Goal: Check status: Check status

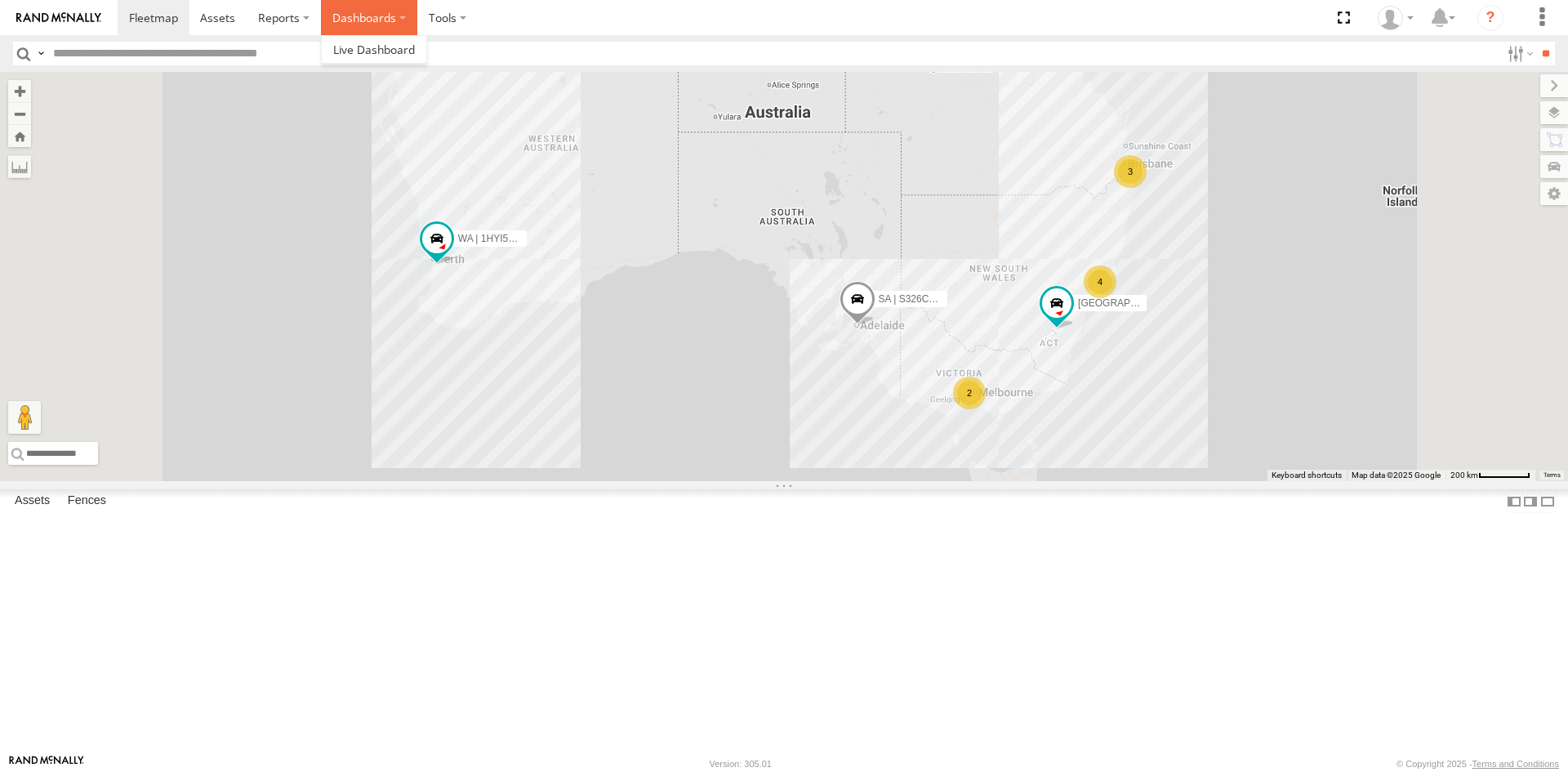
click at [356, 24] on label "Dashboards" at bounding box center [369, 17] width 96 height 35
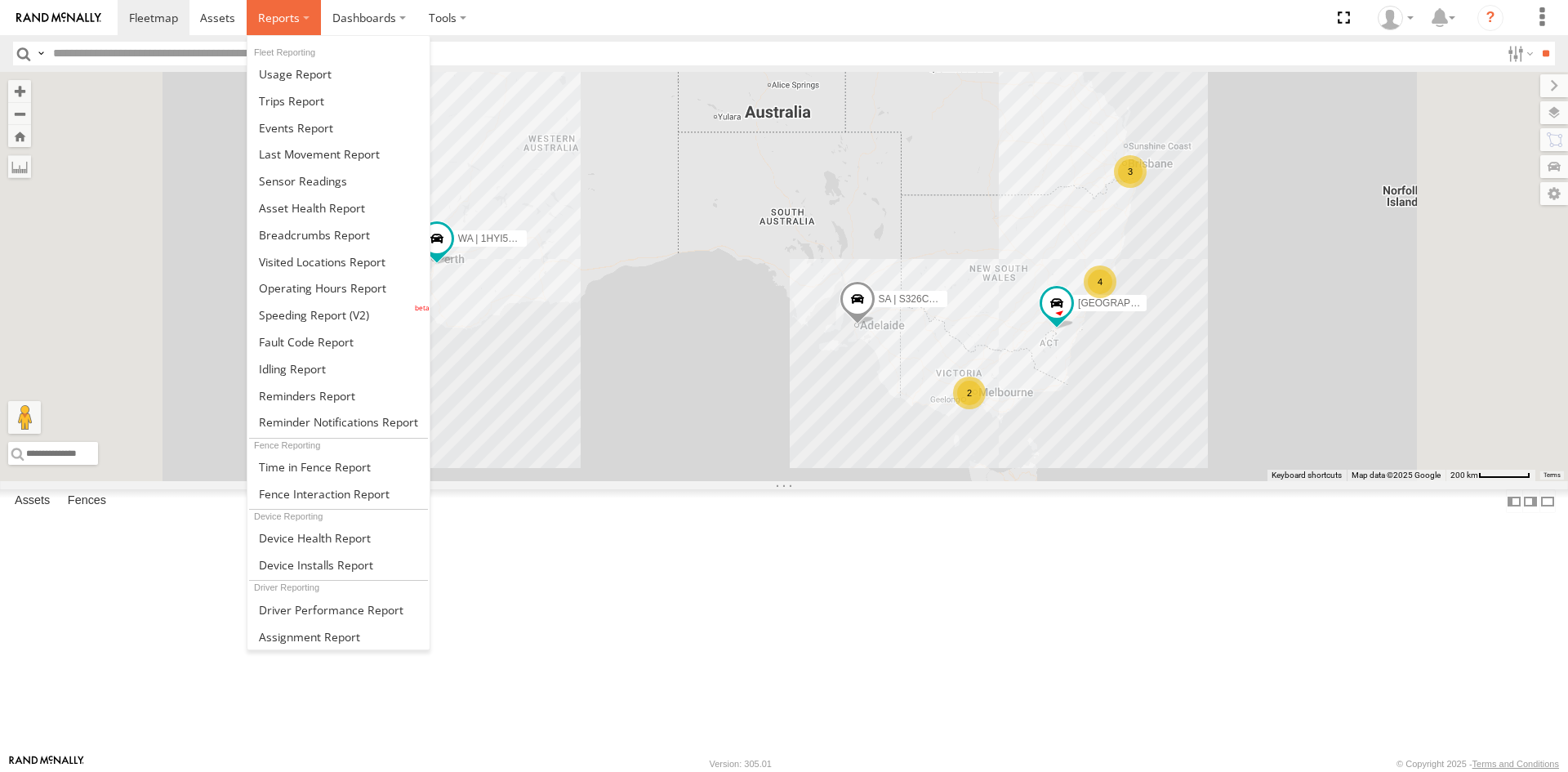
click at [298, 24] on label at bounding box center [283, 17] width 74 height 35
click at [309, 232] on span at bounding box center [314, 235] width 111 height 16
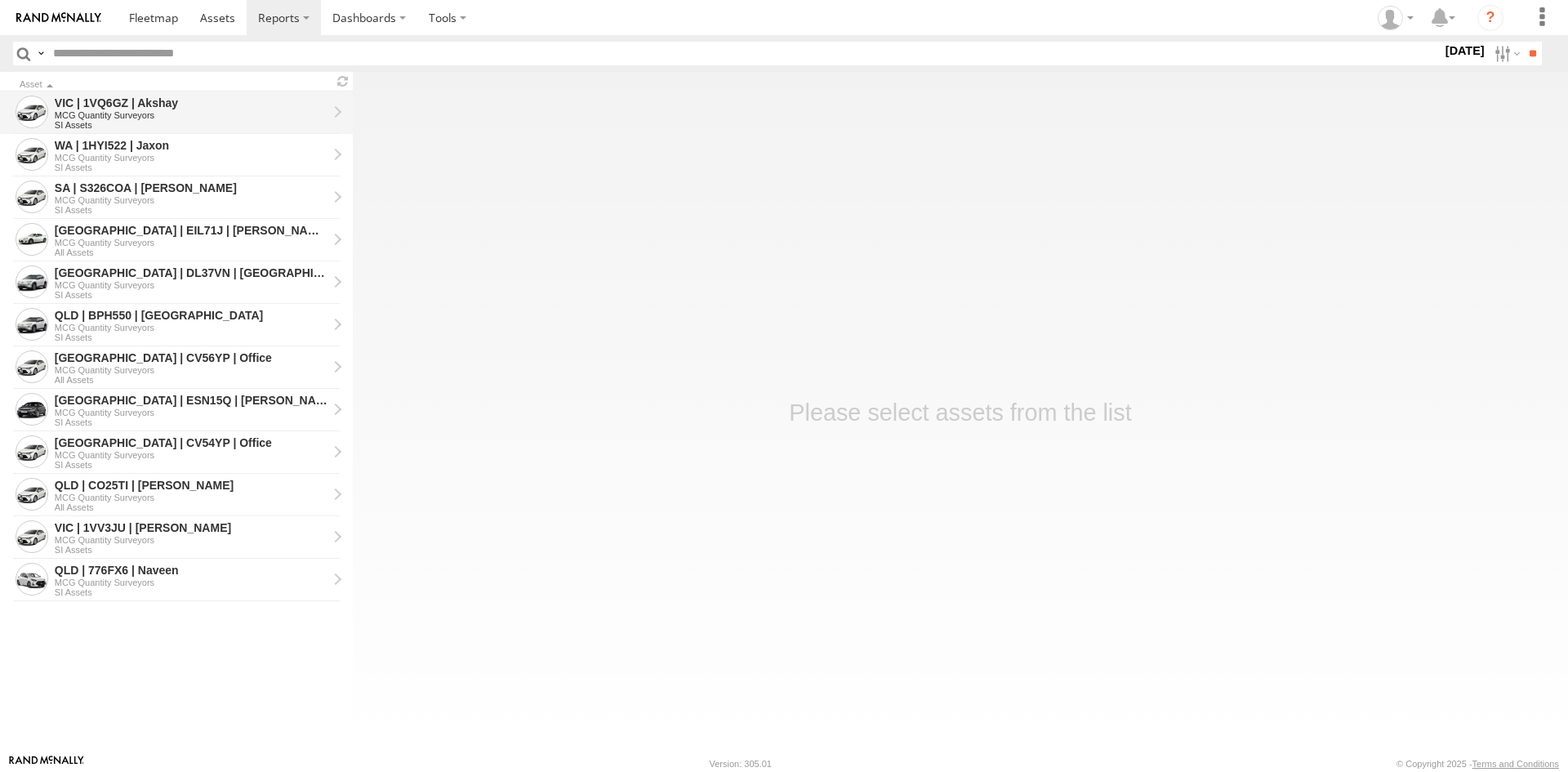
click at [286, 119] on div "MCG Quantity Surveyors" at bounding box center [191, 115] width 273 height 10
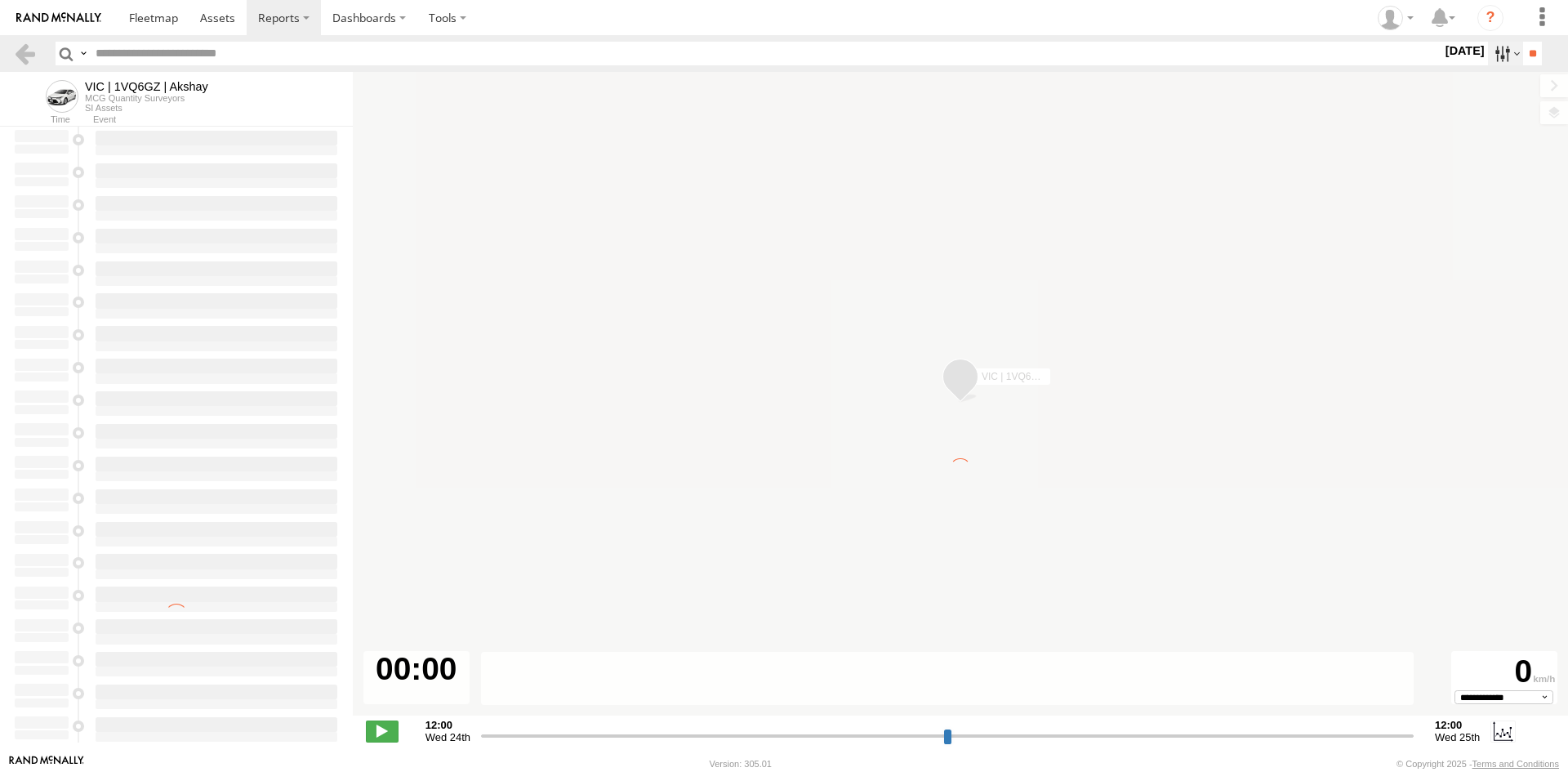
click at [1488, 56] on label at bounding box center [1506, 53] width 35 height 24
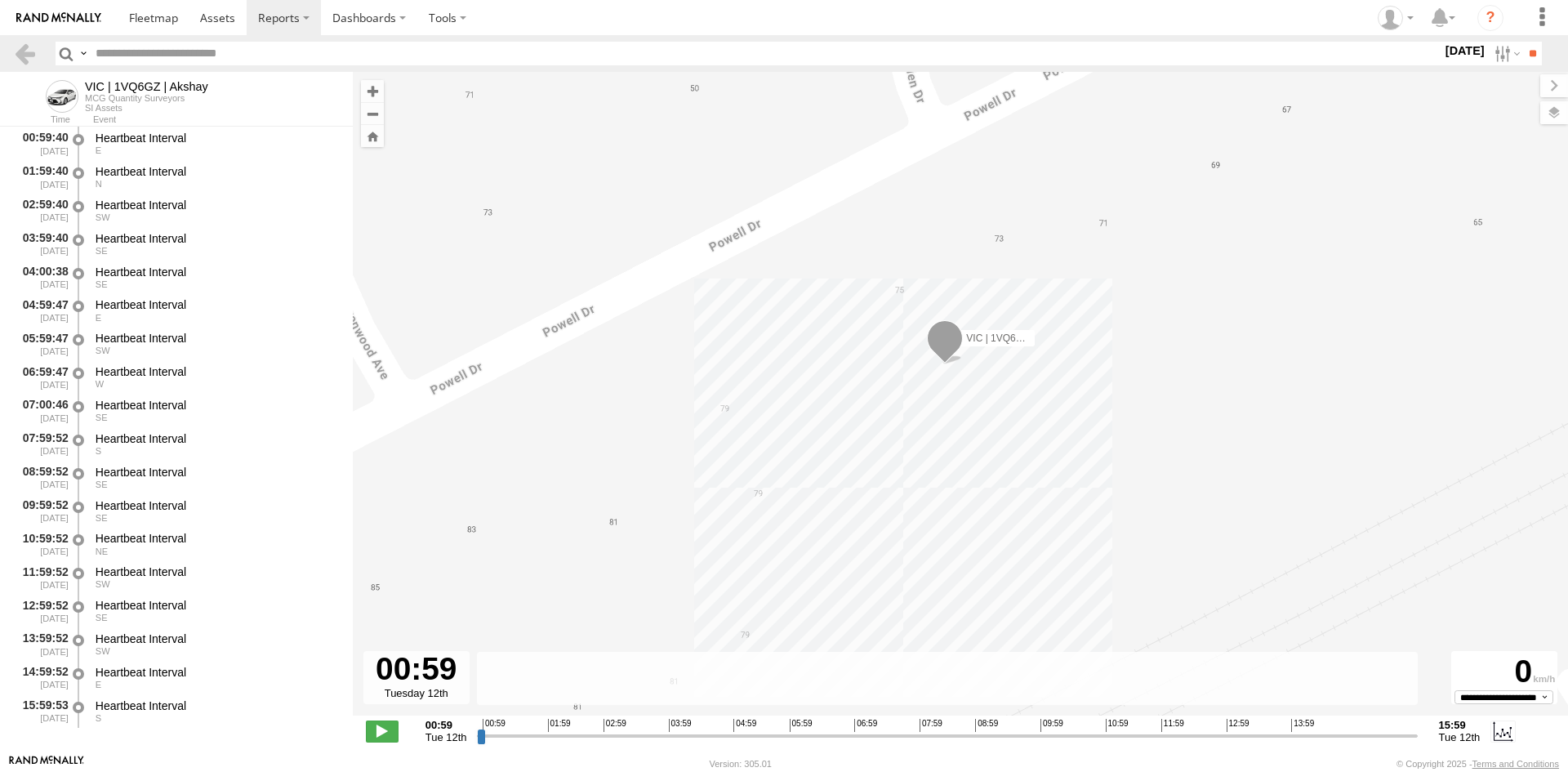
click at [0, 0] on label at bounding box center [0, 0] width 0 height 0
click at [1523, 51] on input "**" at bounding box center [1532, 53] width 18 height 24
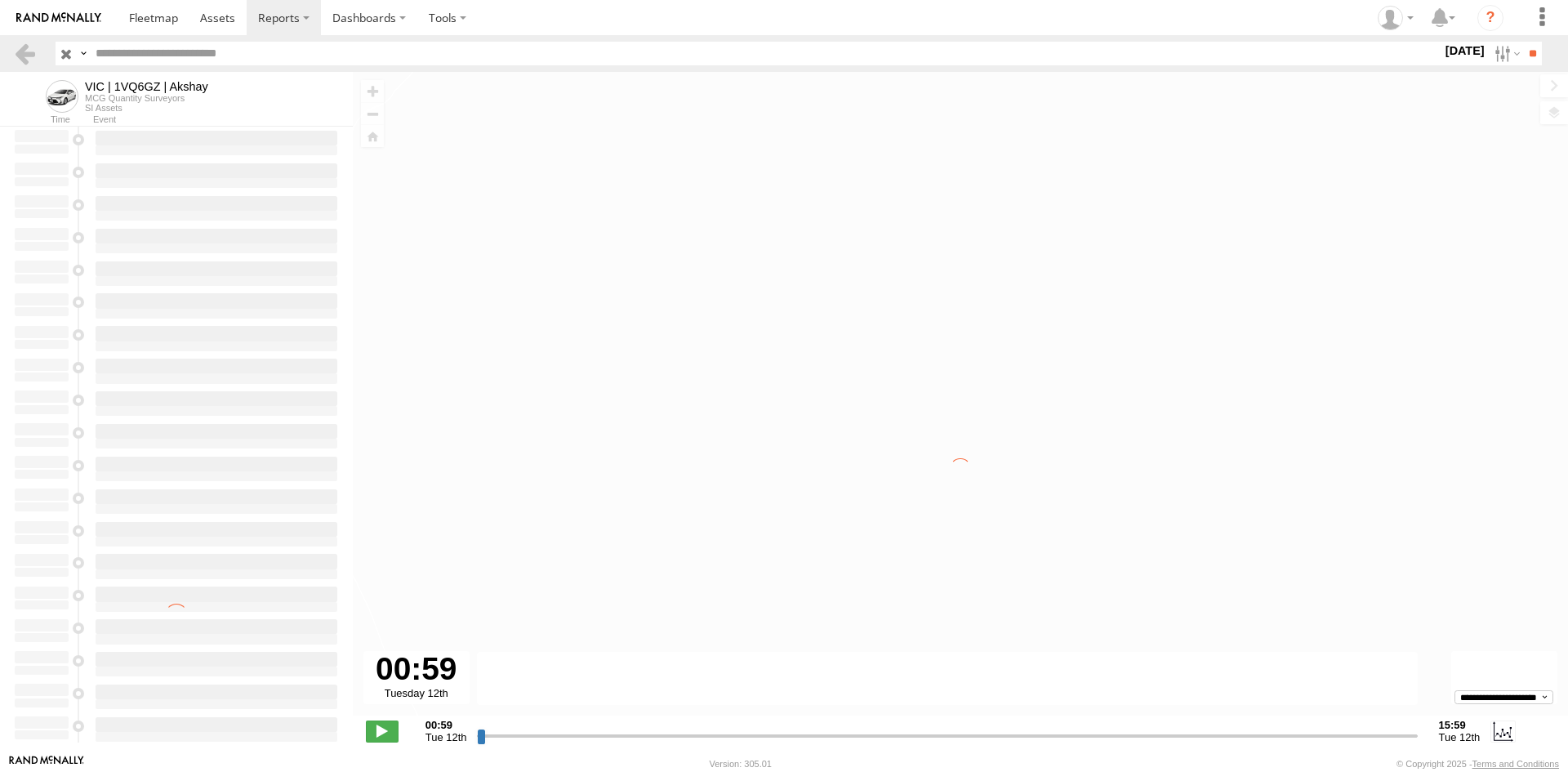
type input "**********"
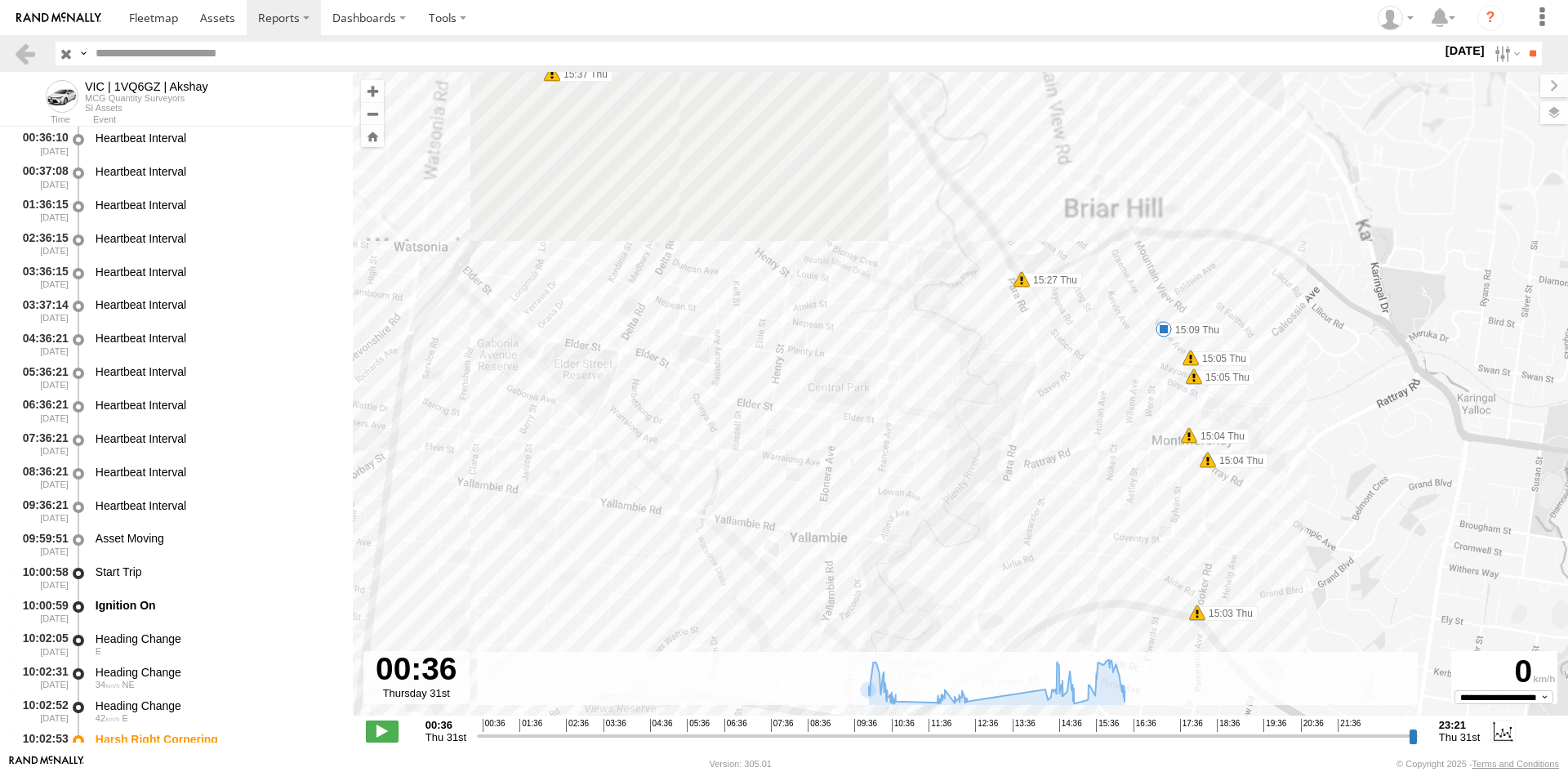
drag, startPoint x: 1336, startPoint y: 283, endPoint x: 1319, endPoint y: 516, distance: 233.6
click at [1334, 532] on div "VIC | 1VQ6GZ | Akshay 10:45 Thu 12:46 Thu 14:44 Thu 14:48 Thu 14:49 Thu 15:09 T…" at bounding box center [961, 402] width 1216 height 661
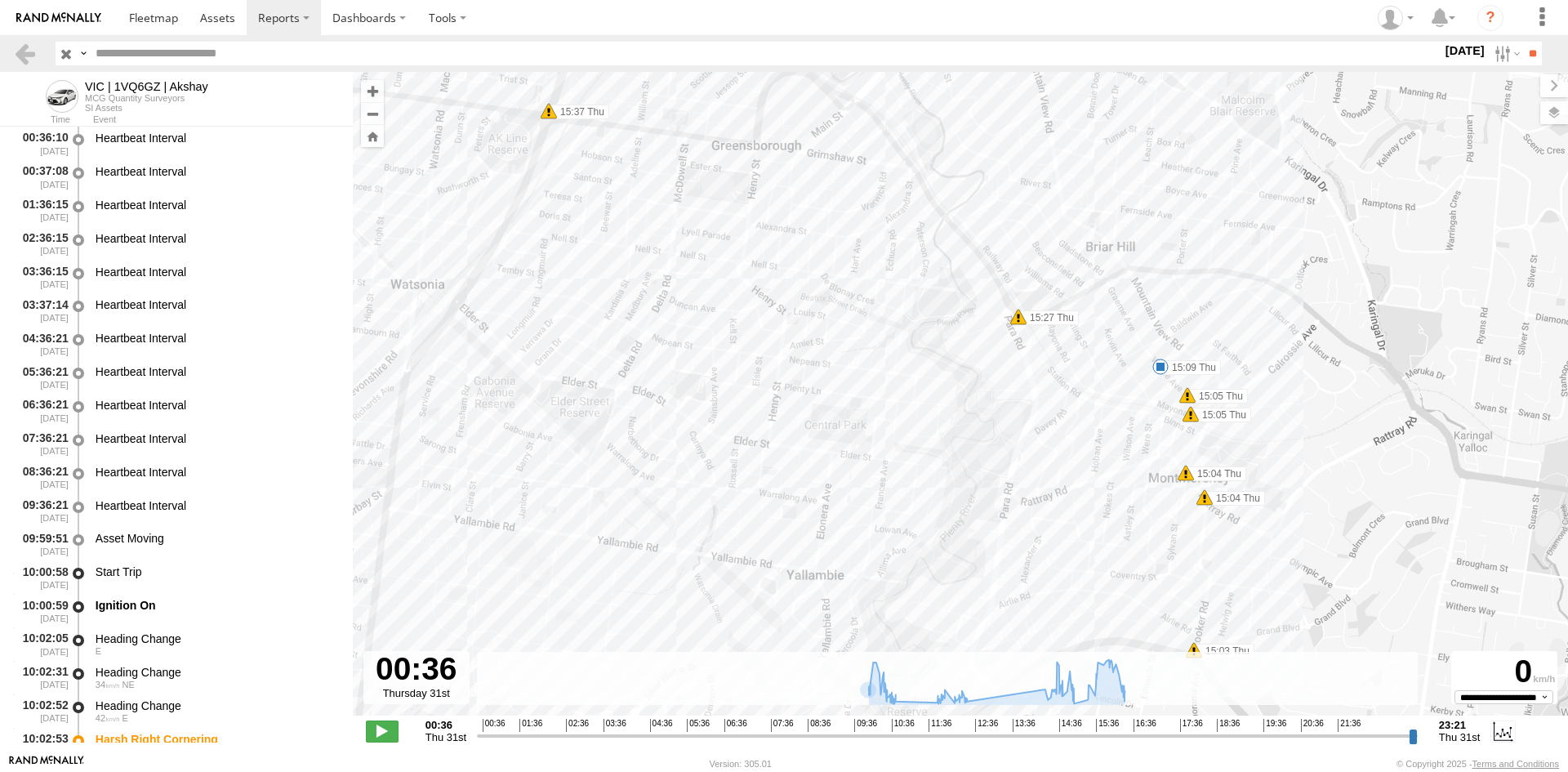
click at [1162, 365] on span at bounding box center [1161, 366] width 17 height 17
